Goal: Task Accomplishment & Management: Use online tool/utility

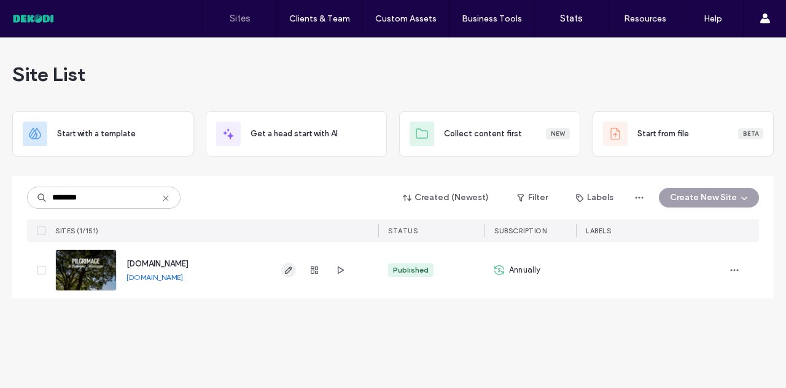
type input "********"
click at [289, 264] on span "button" at bounding box center [288, 270] width 15 height 15
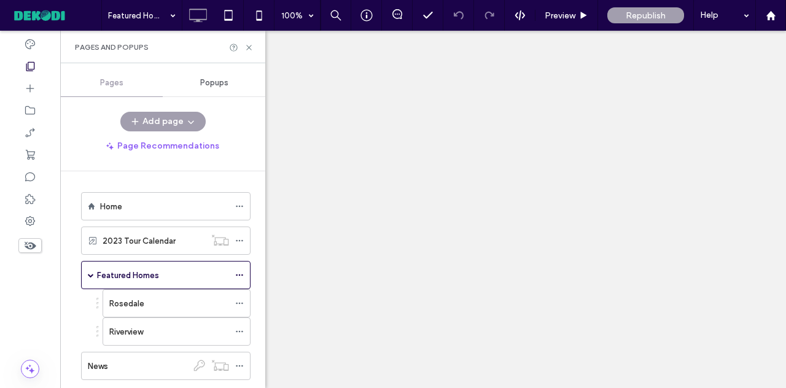
click at [248, 49] on div at bounding box center [393, 194] width 786 height 388
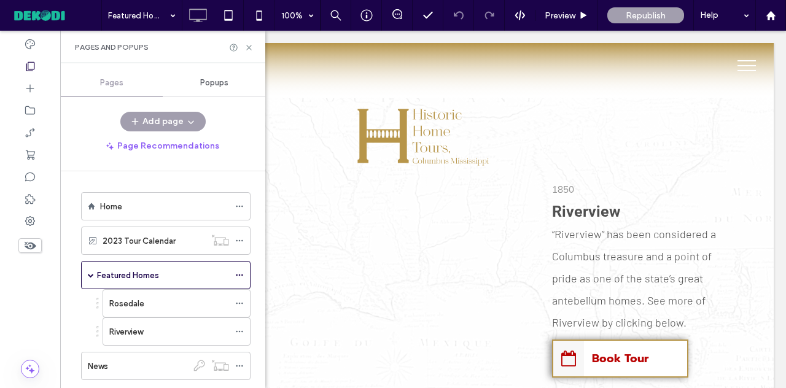
scroll to position [45, 0]
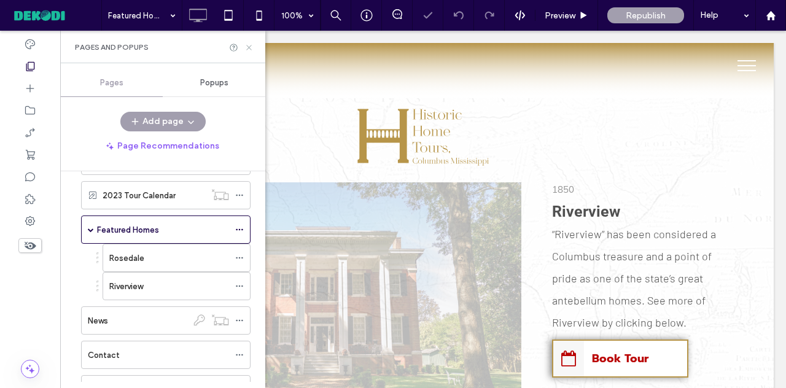
click at [250, 49] on icon at bounding box center [248, 47] width 9 height 9
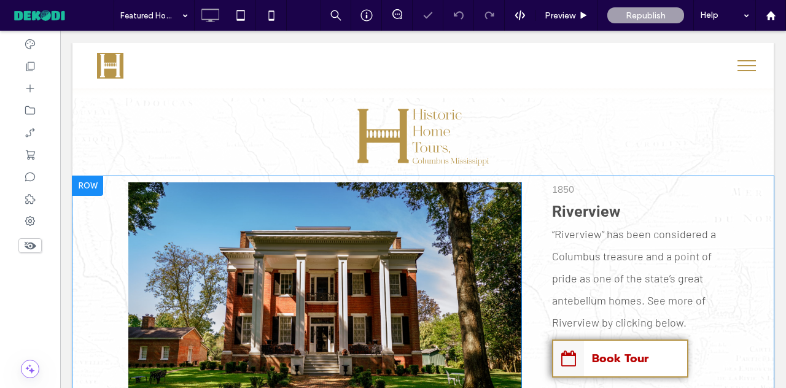
scroll to position [694, 0]
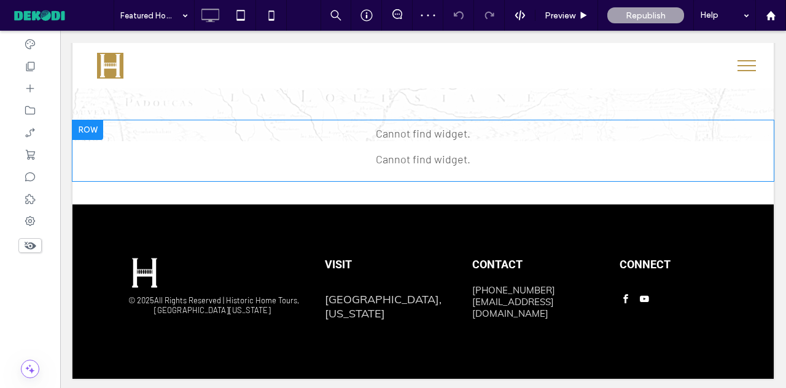
click at [412, 131] on span at bounding box center [422, 133] width 701 height 14
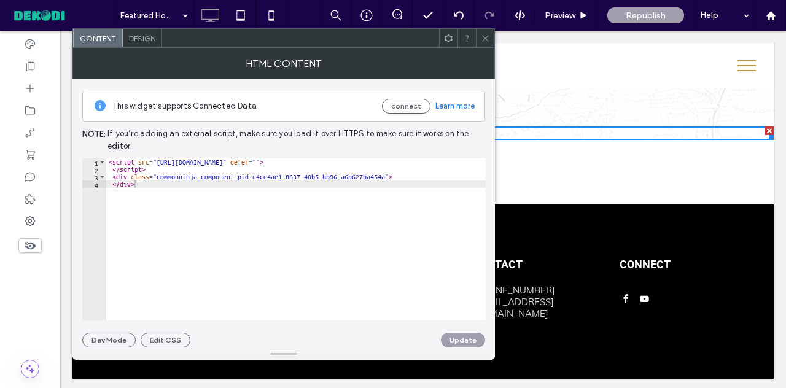
click at [483, 47] on span at bounding box center [485, 38] width 9 height 18
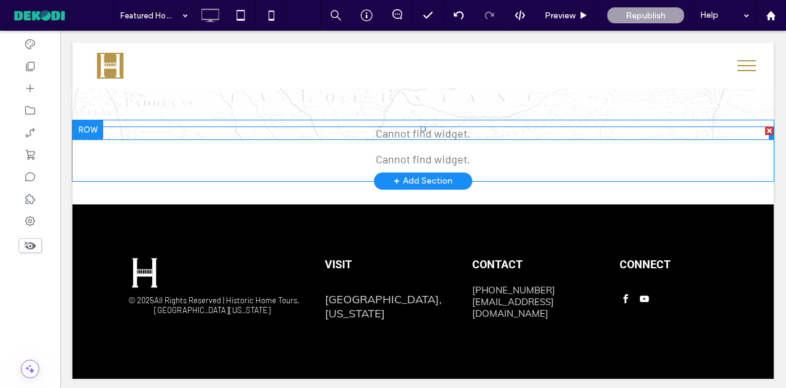
click at [765, 129] on div at bounding box center [769, 130] width 9 height 9
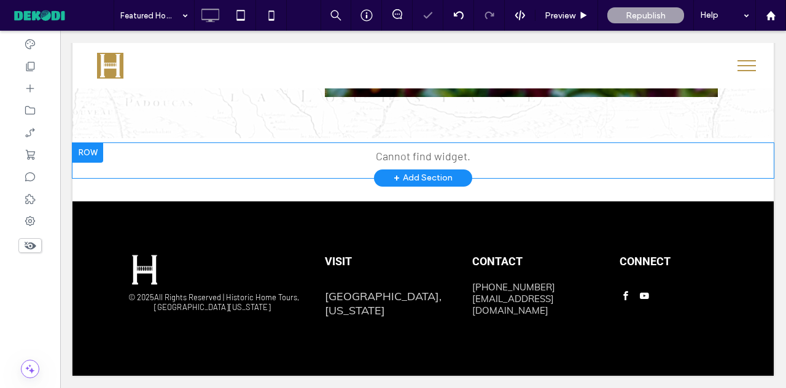
scroll to position [669, 0]
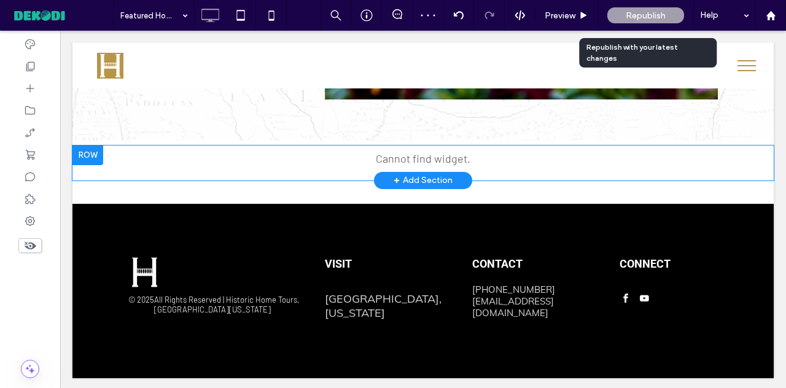
click at [643, 13] on span "Republish" at bounding box center [646, 15] width 40 height 10
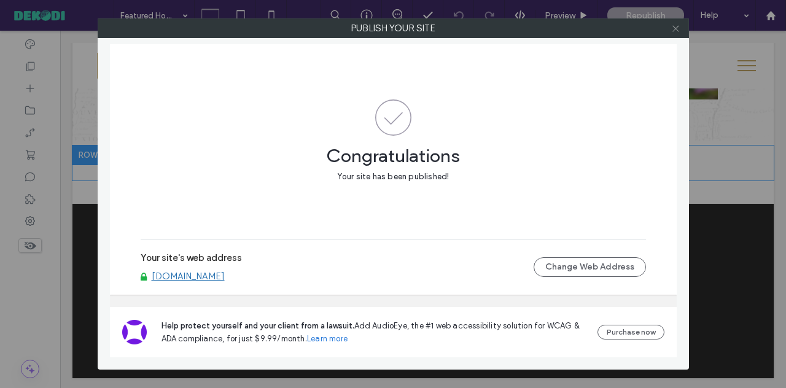
click at [678, 35] on span at bounding box center [675, 28] width 9 height 18
